Goal: Transaction & Acquisition: Subscribe to service/newsletter

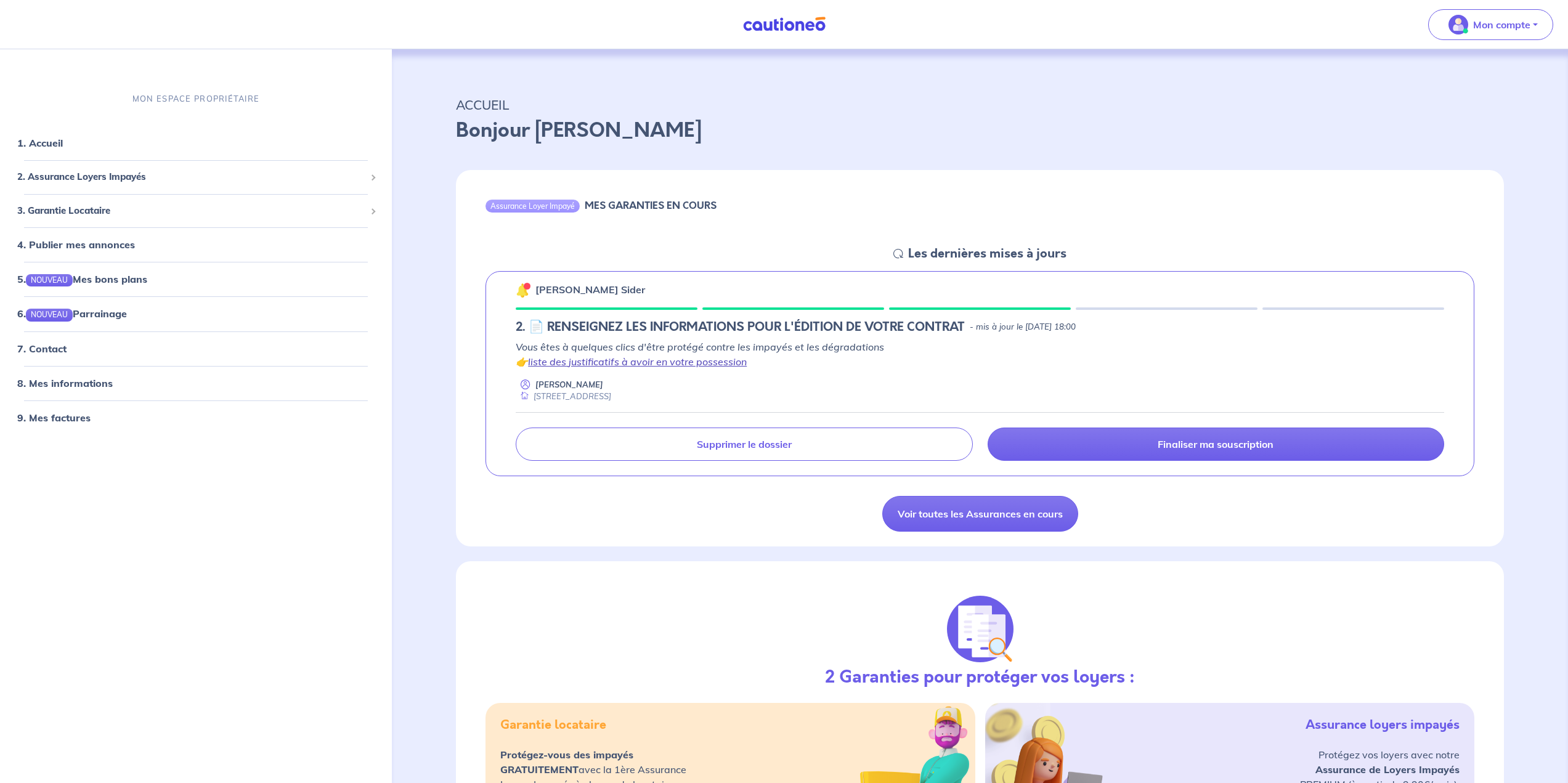
click at [727, 366] on link "liste des justificatifs à avoir en votre possession" at bounding box center [637, 362] width 219 height 12
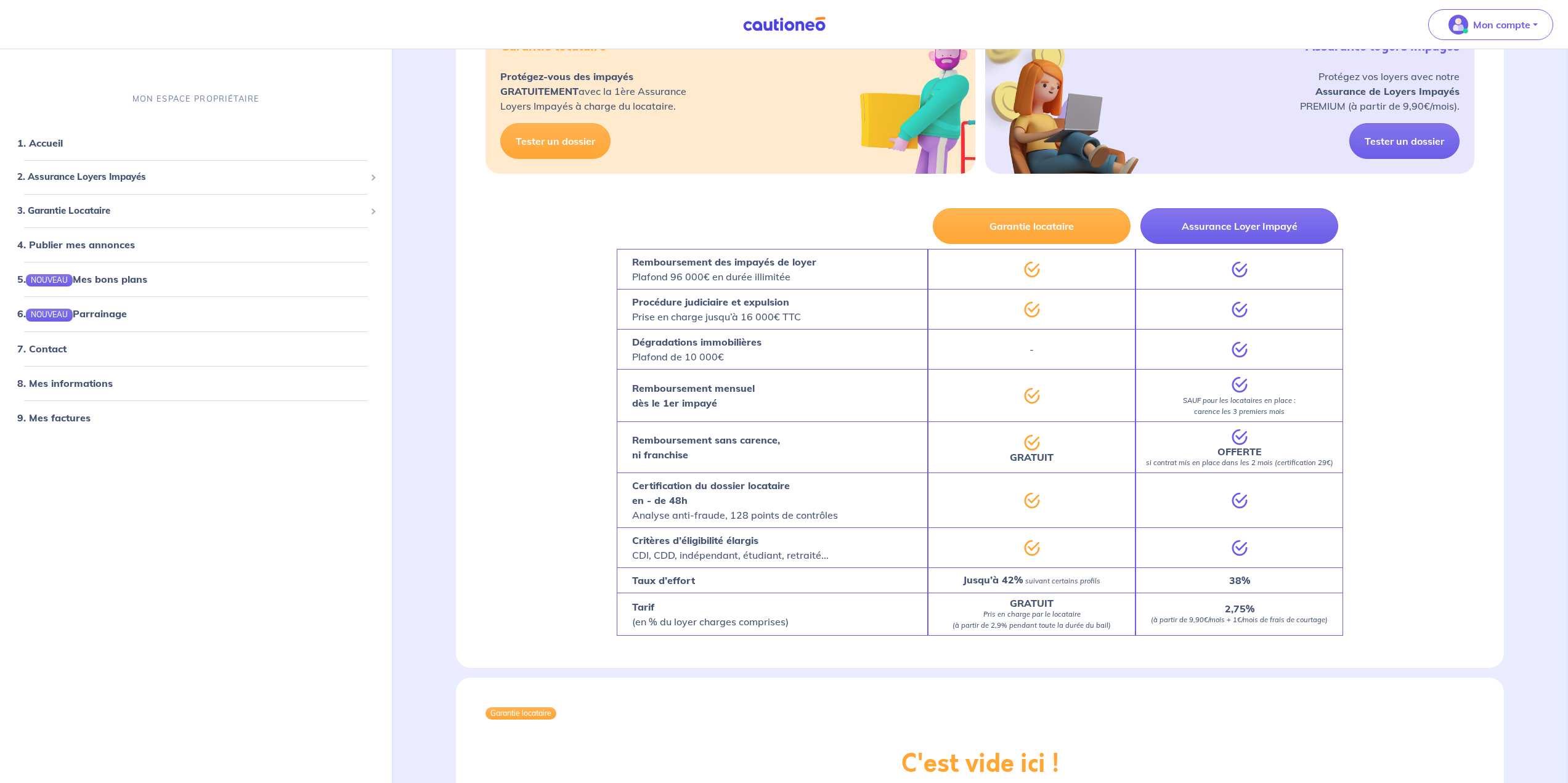
scroll to position [678, 0]
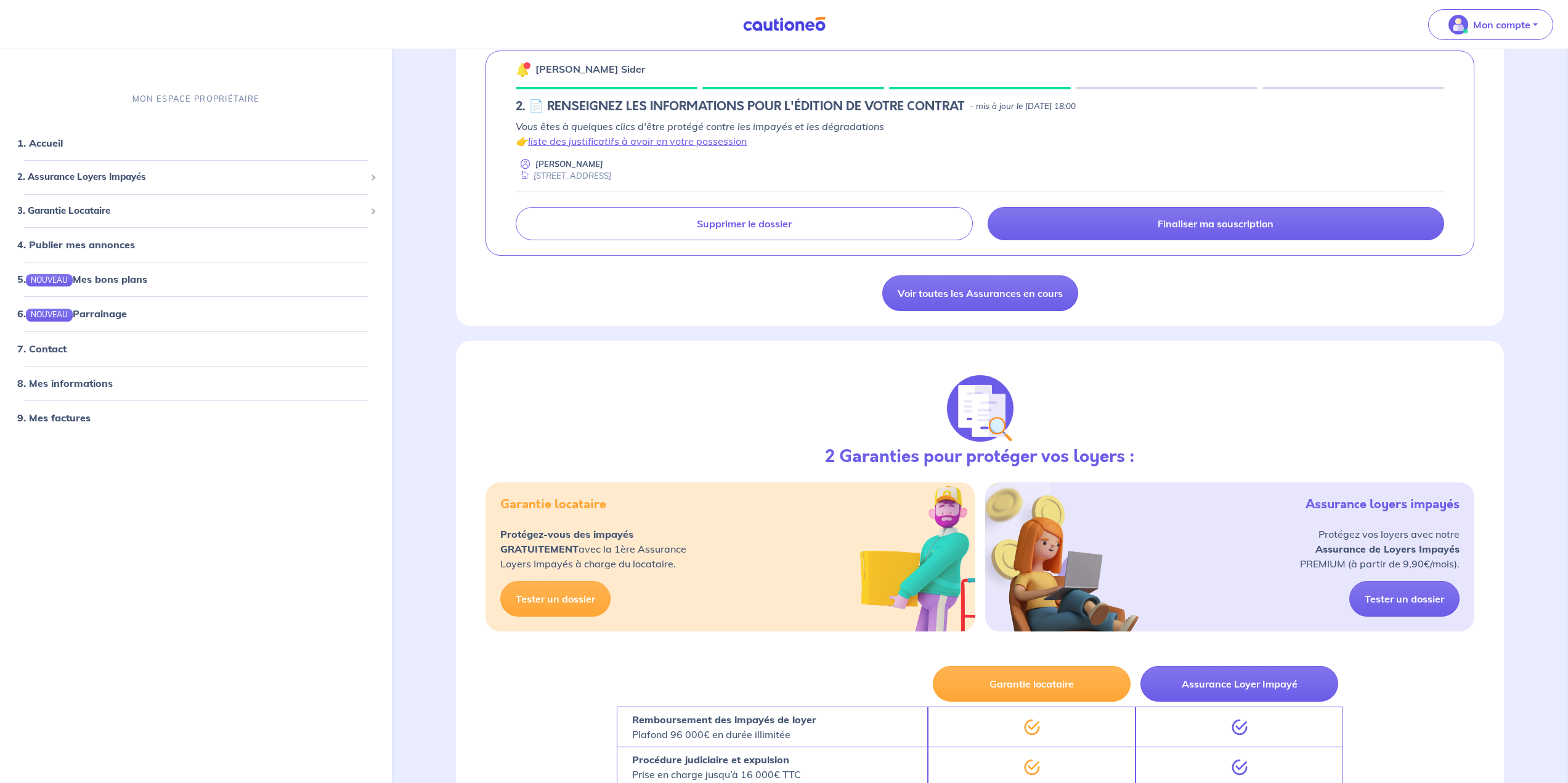
scroll to position [156, 0]
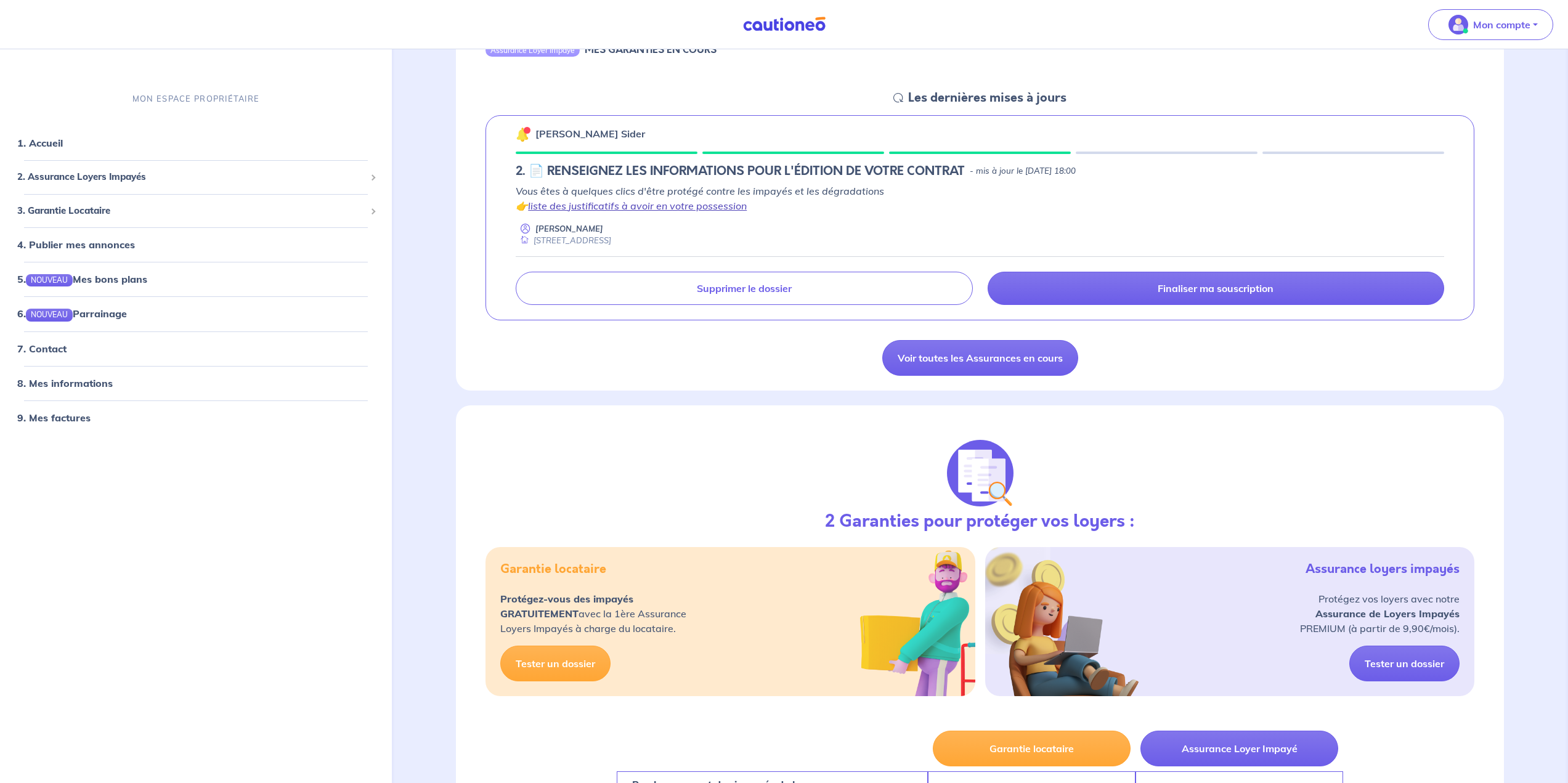
click at [671, 206] on link "liste des justificatifs à avoir en votre possession" at bounding box center [637, 205] width 219 height 12
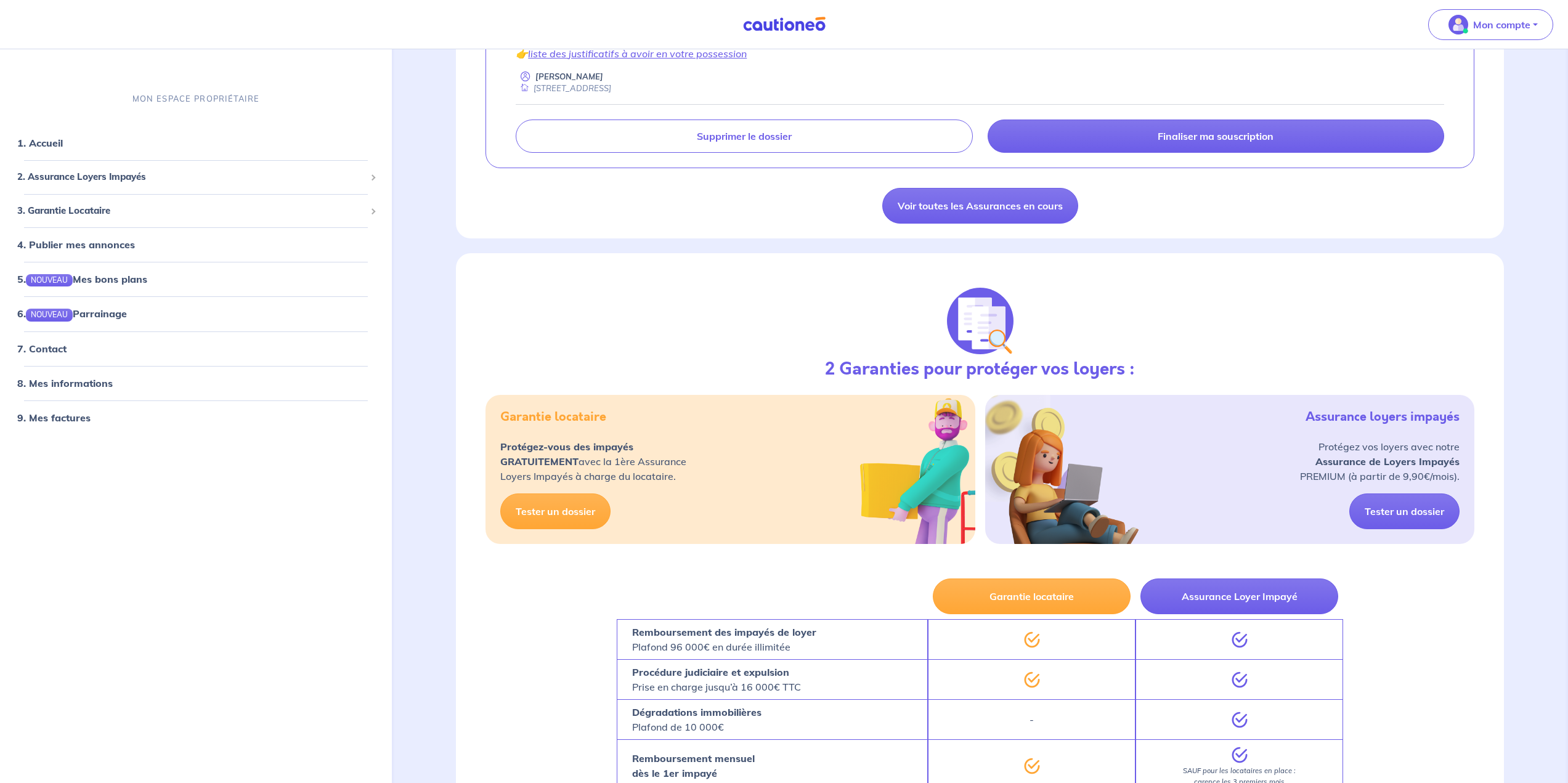
scroll to position [123, 0]
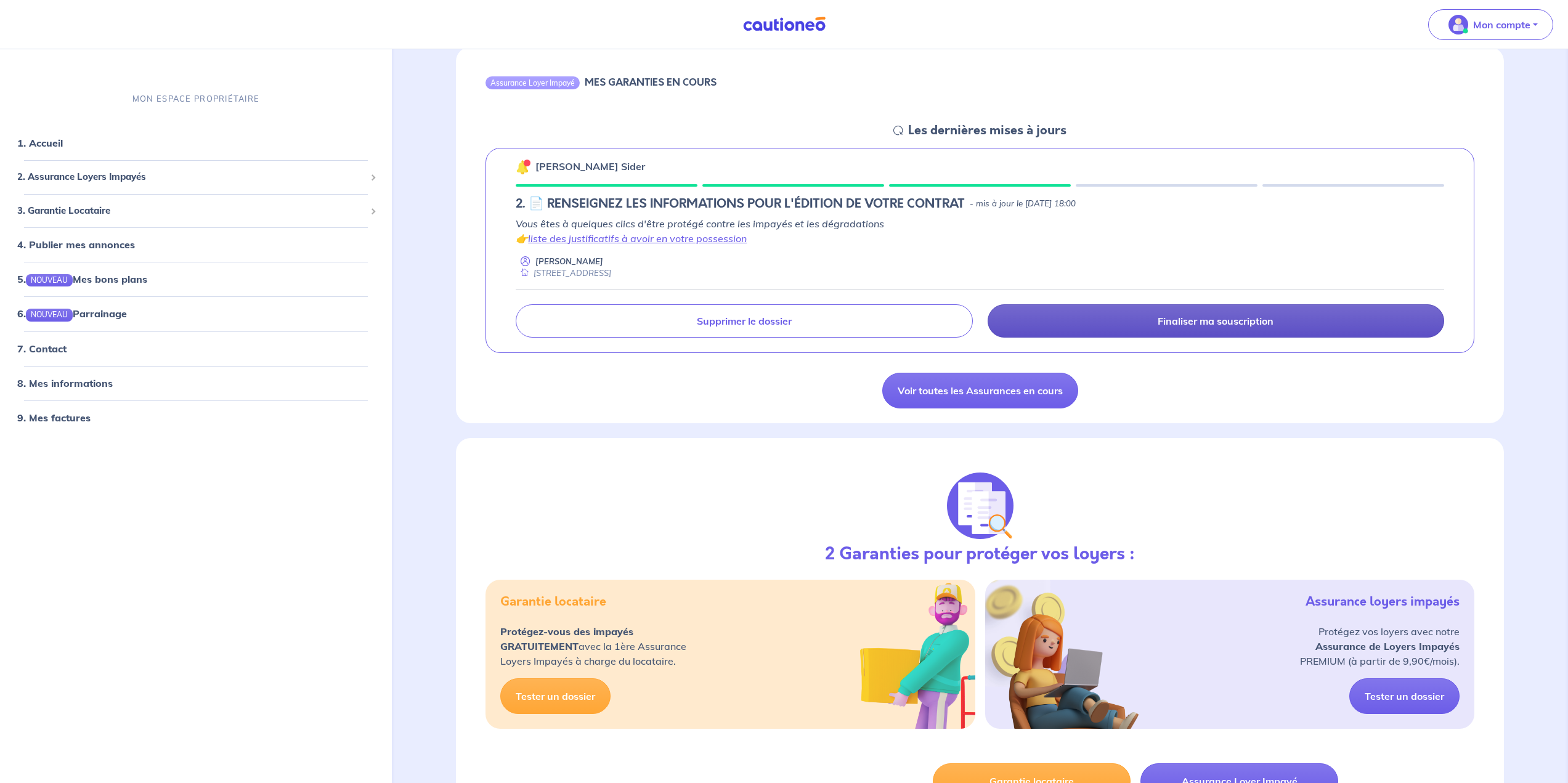
click at [1224, 320] on p "Finaliser ma souscription" at bounding box center [1216, 320] width 116 height 12
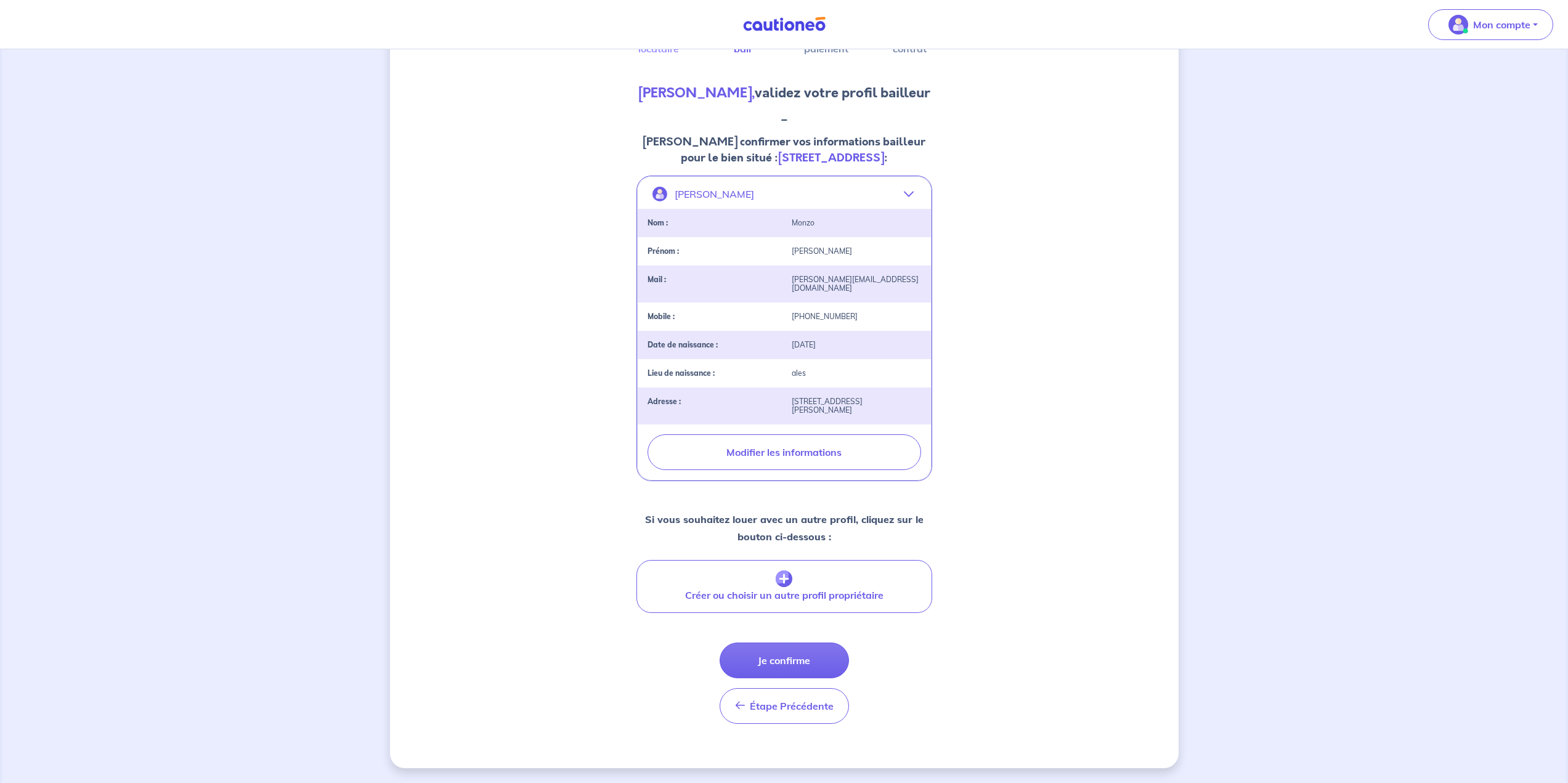
scroll to position [131, 0]
click at [1214, 184] on div "2 3 4 Informations locataire Informations bail Informations paiement Signature …" at bounding box center [784, 354] width 1568 height 857
click at [809, 655] on button "Je confirme" at bounding box center [785, 660] width 129 height 35
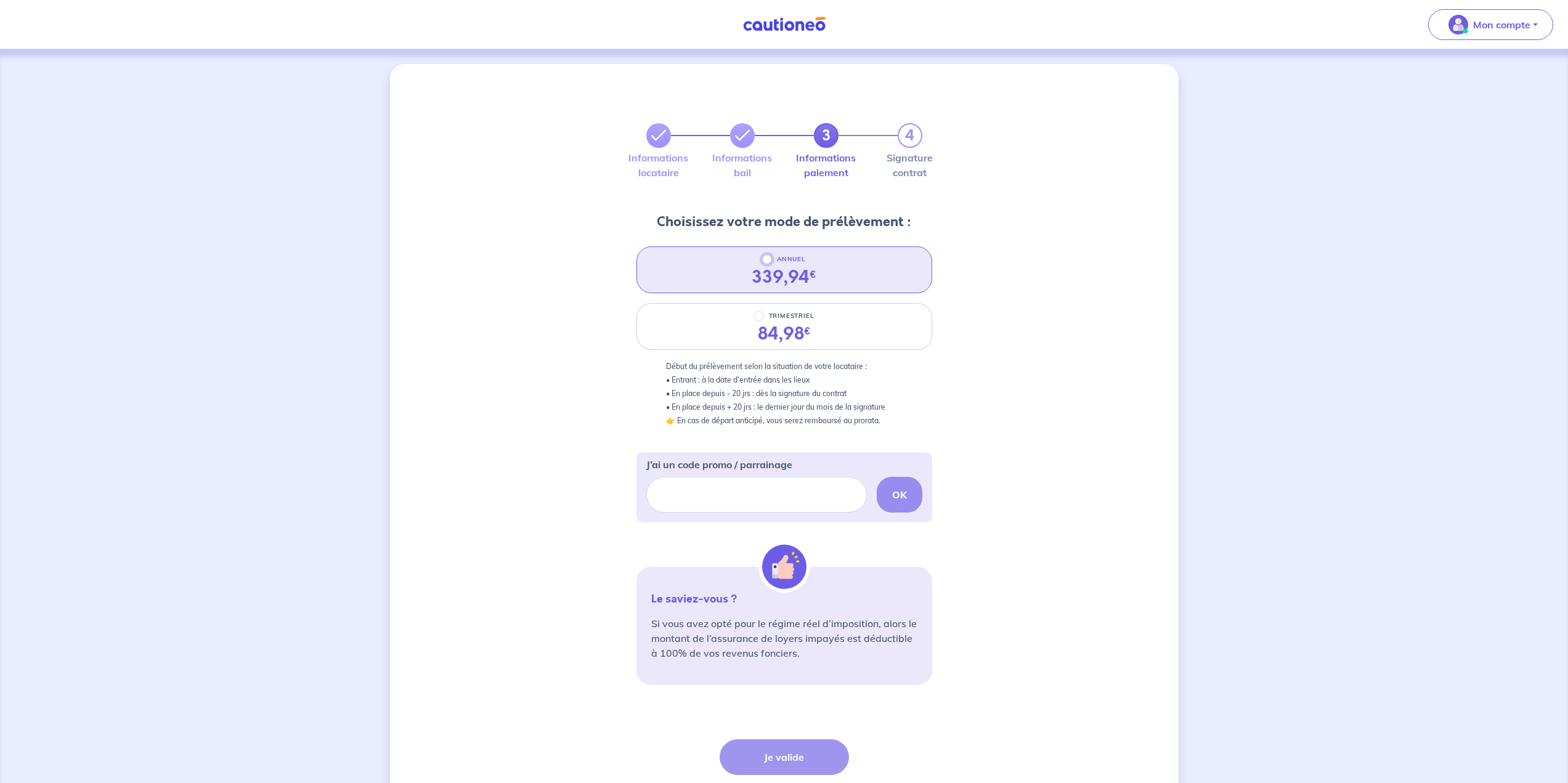
click at [765, 257] on input "ANNUEL" at bounding box center [767, 259] width 10 height 10
radio input "true"
drag, startPoint x: 834, startPoint y: 22, endPoint x: 730, endPoint y: 34, distance: 104.7
click at [730, 34] on nav "Mon compte Me déconnecter" at bounding box center [784, 25] width 1568 height 50
copy img
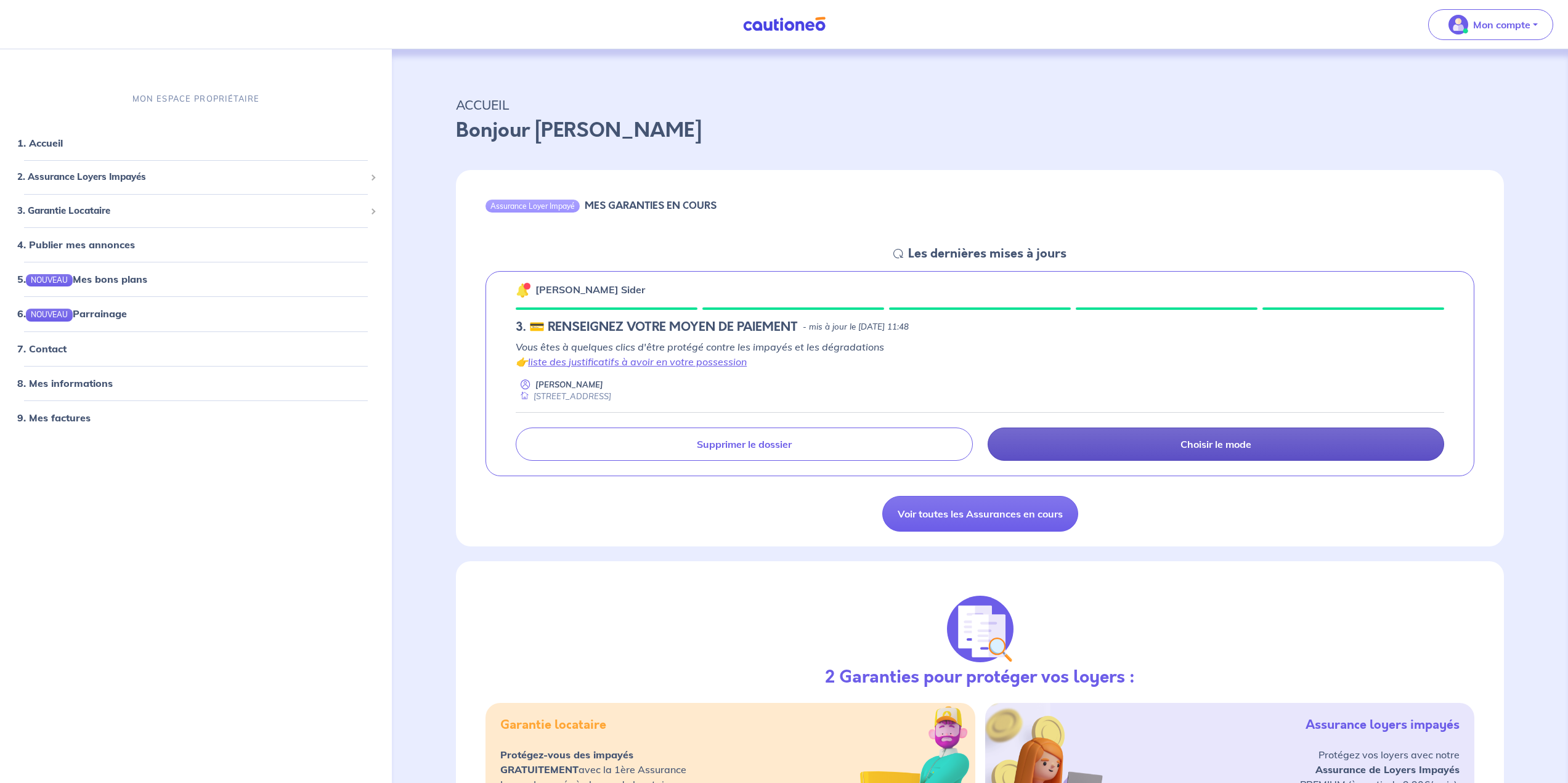
click at [1114, 433] on link "Choisir le mode" at bounding box center [1216, 444] width 457 height 33
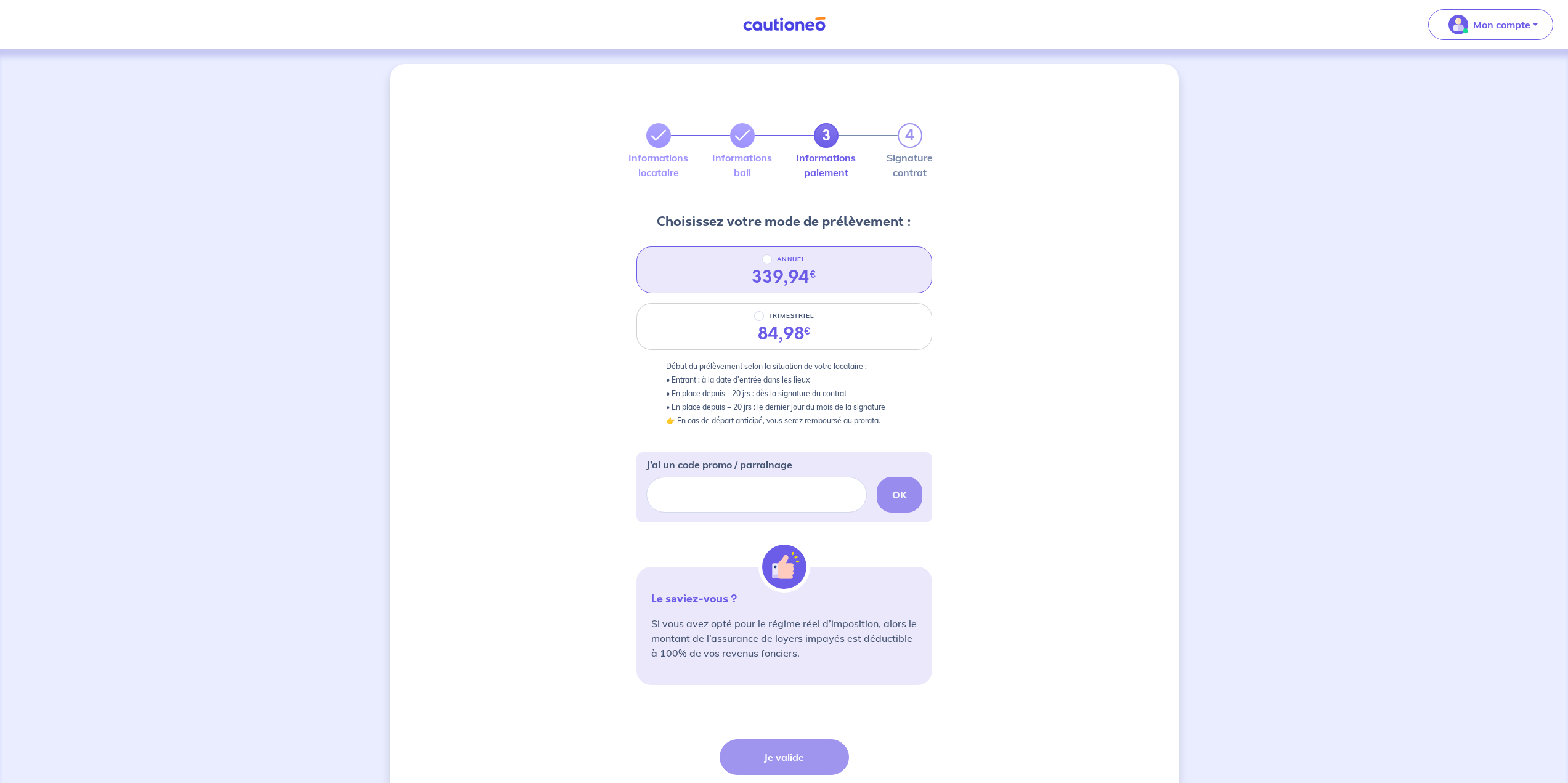
click at [761, 267] on div "339,94 €" at bounding box center [784, 278] width 65 height 21
radio input "true"
